Goal: Task Accomplishment & Management: Use online tool/utility

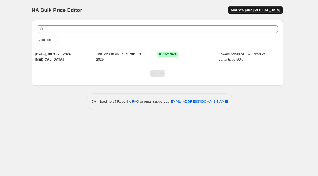
click at [255, 12] on span "Add new price change job" at bounding box center [255, 10] width 49 height 4
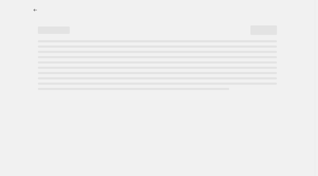
select select "percentage"
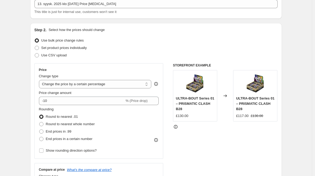
scroll to position [39, 0]
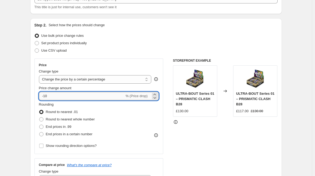
click at [89, 98] on input "-10" at bounding box center [82, 96] width 86 height 8
type input "-1"
type input "-4"
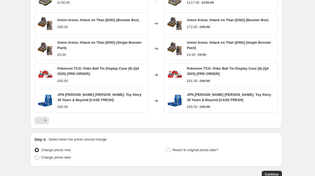
scroll to position [359, 0]
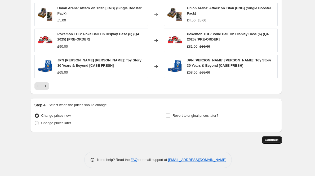
type input "-50"
click at [276, 140] on span "Continue" at bounding box center [272, 140] width 14 height 4
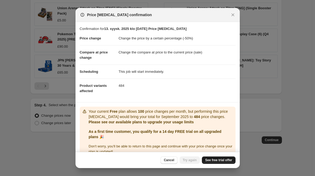
click at [230, 158] on link "See free trial offer" at bounding box center [218, 160] width 33 height 7
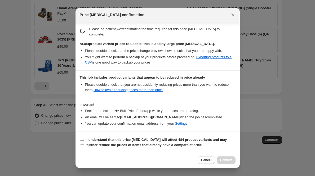
scroll to position [81, 0]
click at [157, 142] on span "I understand that this price change job will affect 484 product variants and ma…" at bounding box center [161, 142] width 149 height 11
click at [84, 142] on input "I understand that this price change job will affect 484 product variants and ma…" at bounding box center [82, 142] width 4 height 4
checkbox input "true"
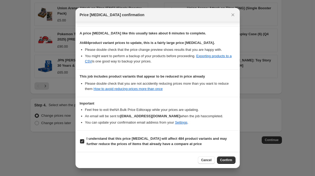
scroll to position [76, 0]
click at [225, 159] on span "Confirm" at bounding box center [226, 160] width 12 height 4
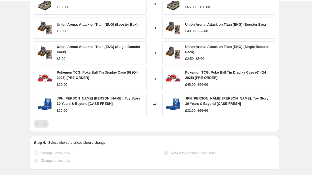
scroll to position [372, 0]
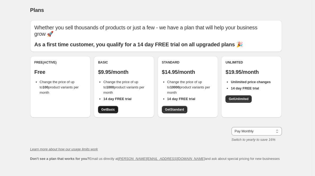
click at [113, 108] on span "Get Basic" at bounding box center [108, 110] width 14 height 4
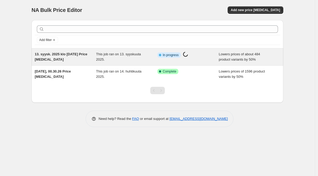
click at [196, 62] on div "Info Partially complete In progress Price change job in progress..." at bounding box center [187, 57] width 61 height 11
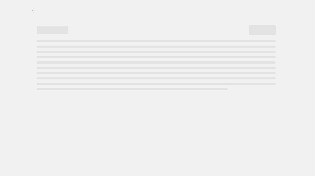
select select "percentage"
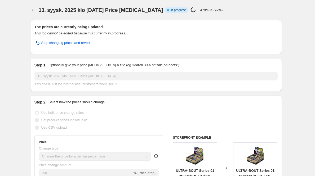
select select "percentage"
